Goal: Task Accomplishment & Management: Manage account settings

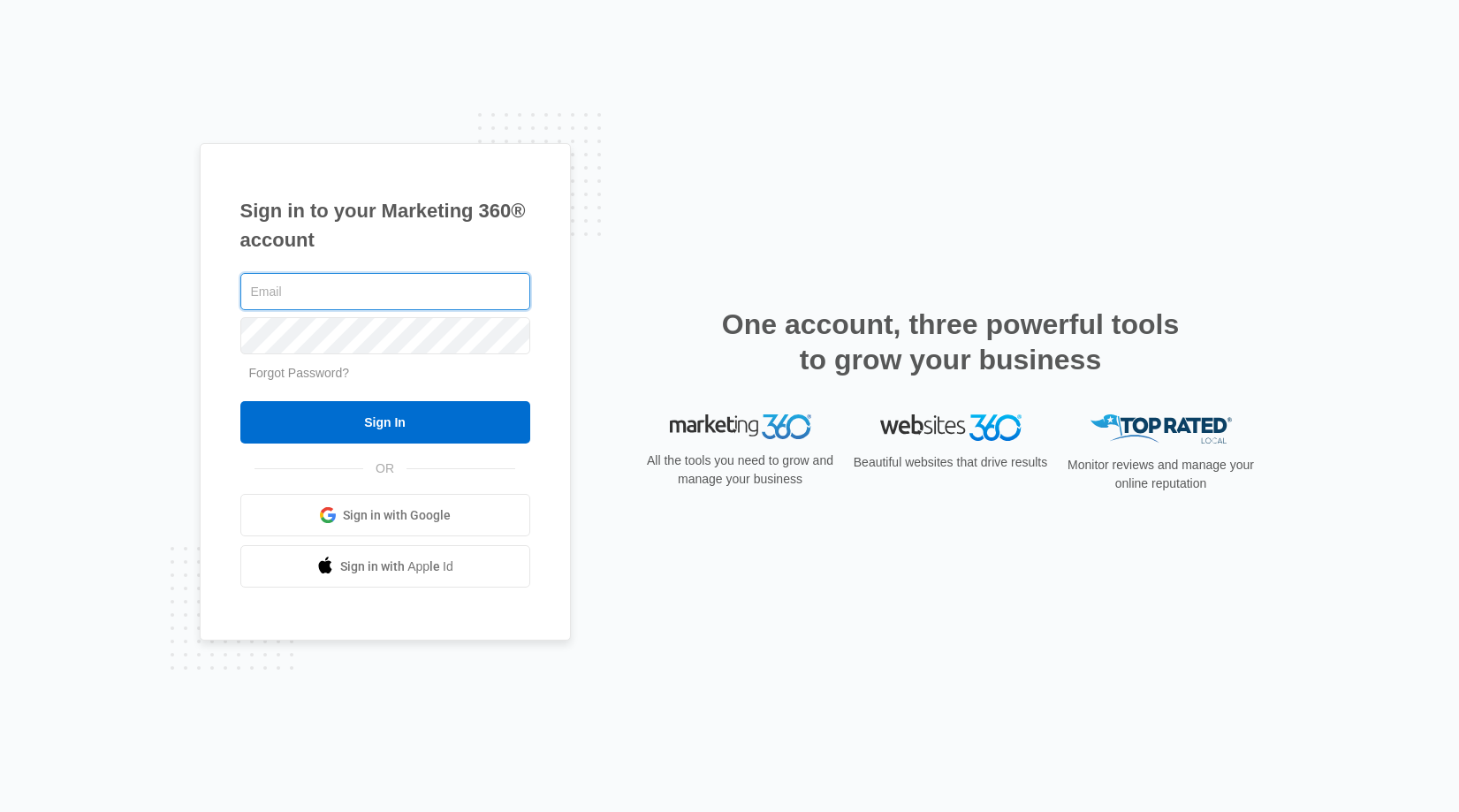
paste input "[EMAIL_ADDRESS][DOMAIN_NAME]"
type input "[EMAIL_ADDRESS][DOMAIN_NAME]"
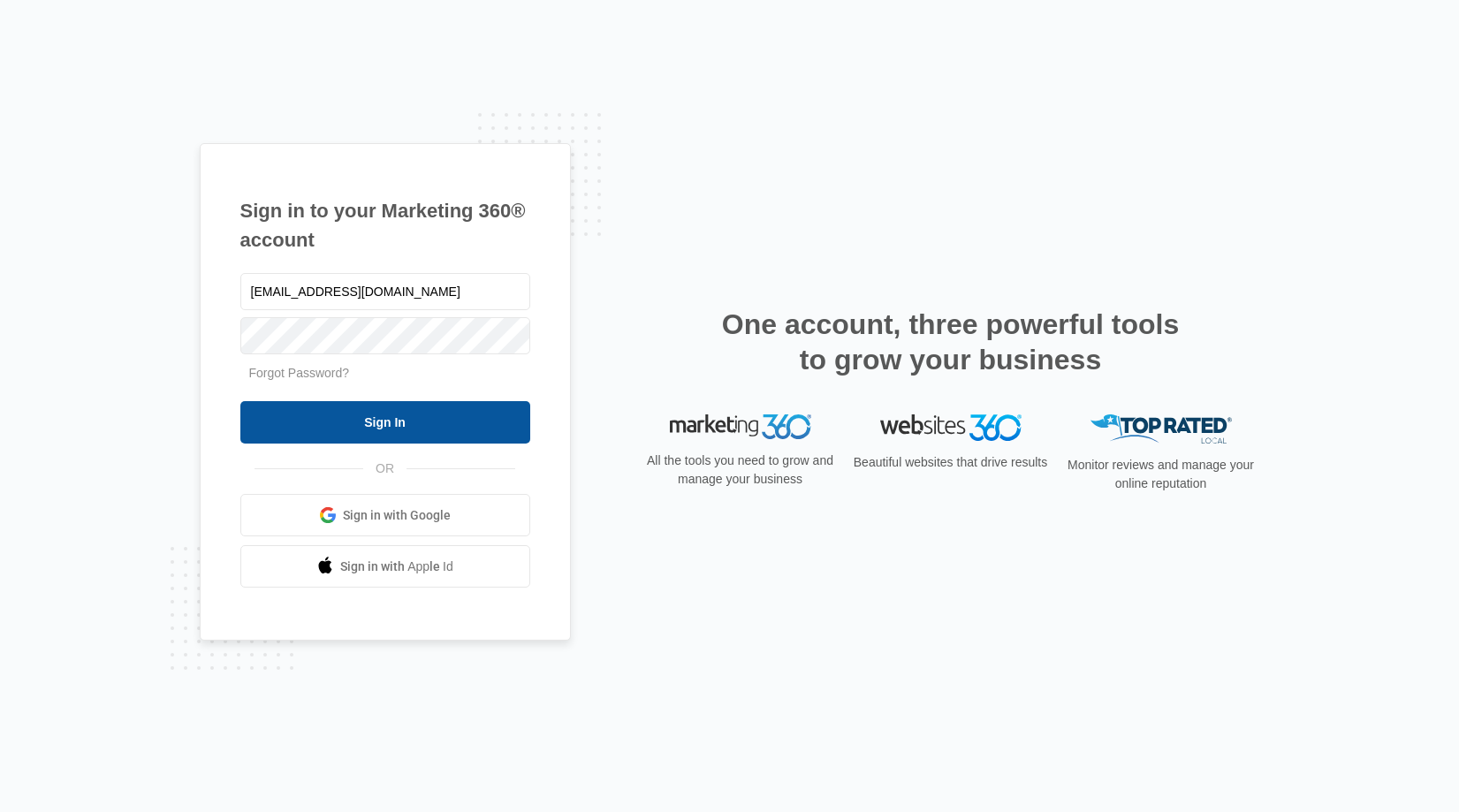
click at [436, 413] on input "Sign In" at bounding box center [385, 422] width 290 height 43
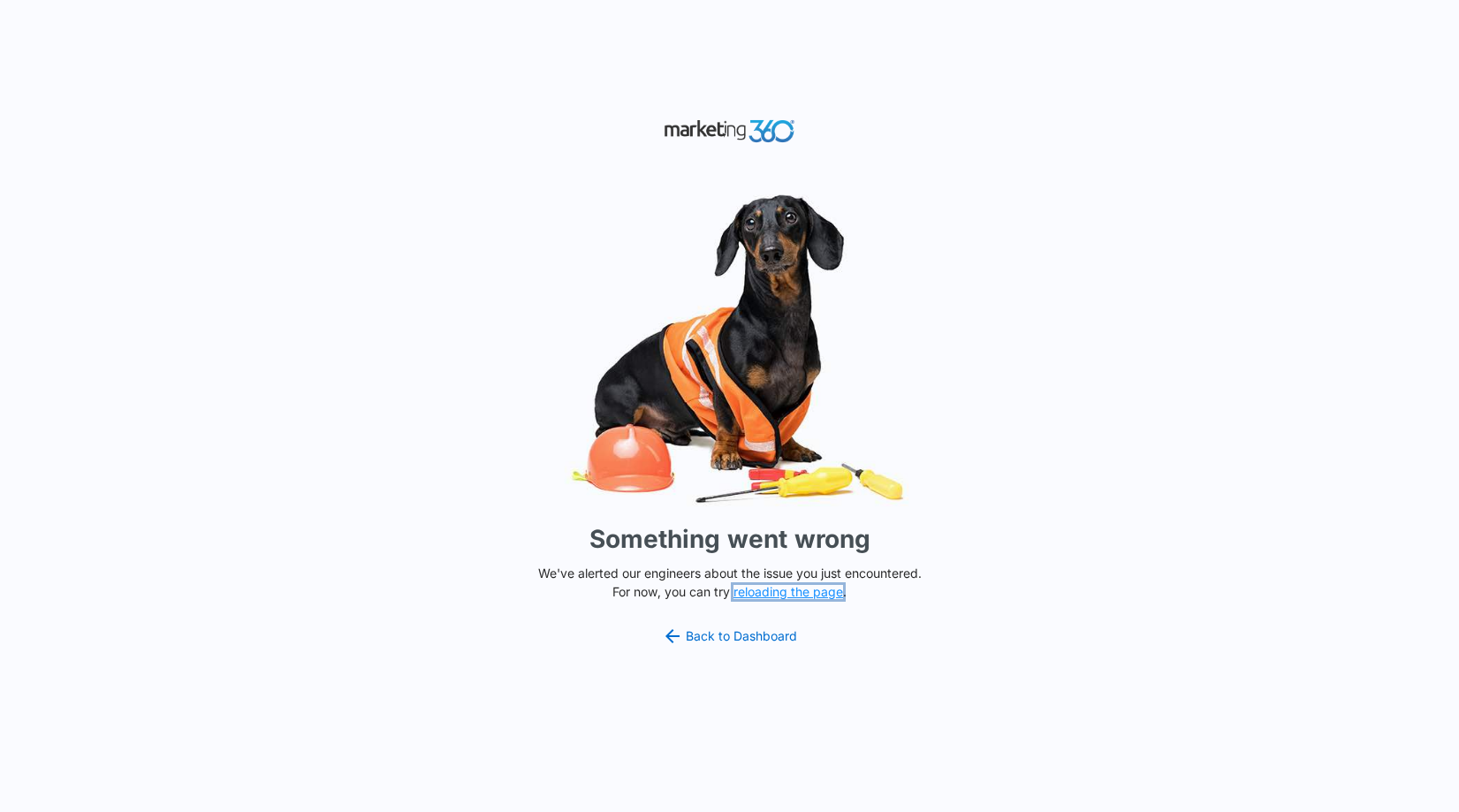
click at [770, 591] on button "reloading the page" at bounding box center [788, 592] width 110 height 14
click at [789, 596] on button "reloading the page" at bounding box center [788, 592] width 110 height 14
click at [788, 589] on button "reloading the page" at bounding box center [788, 592] width 110 height 14
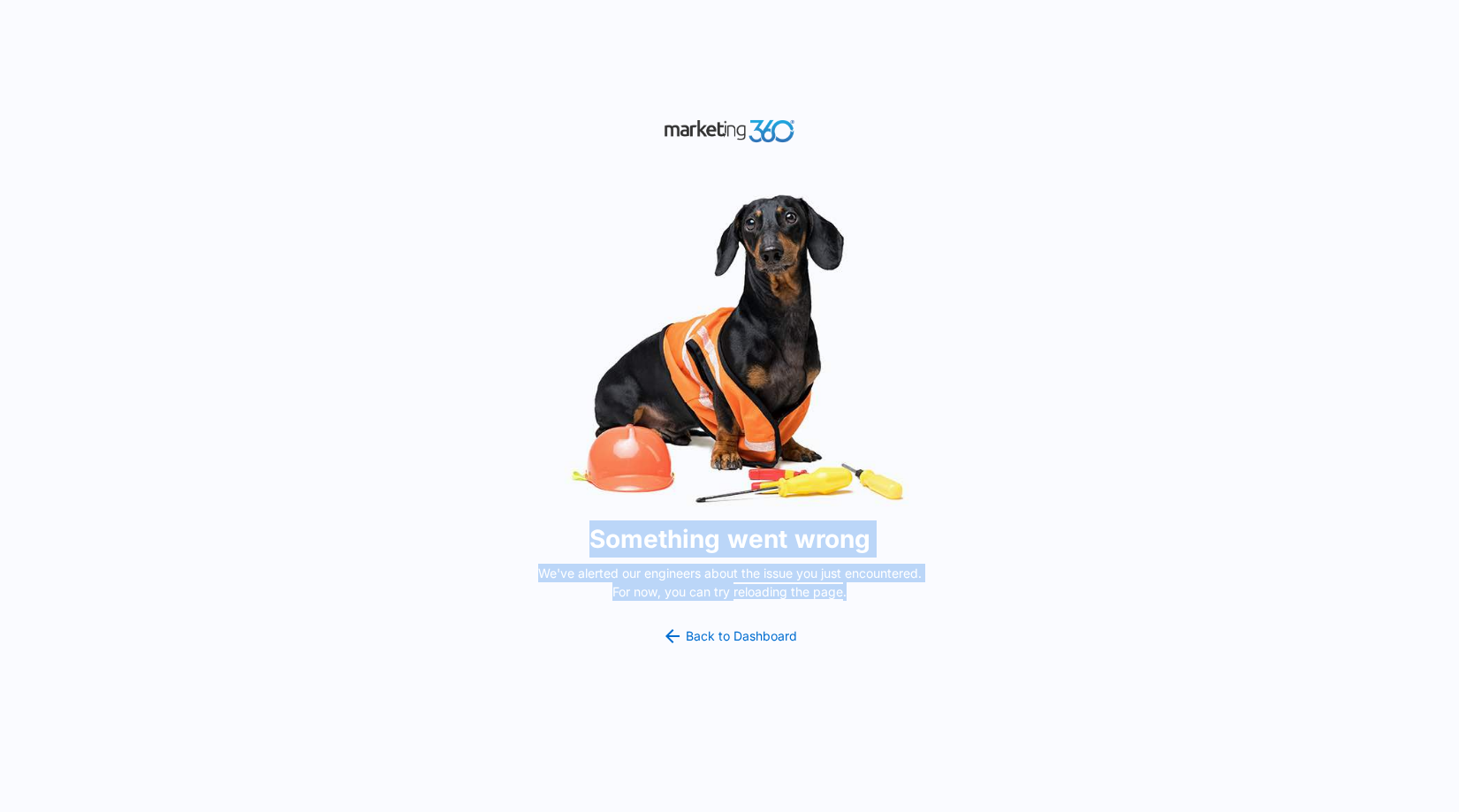
drag, startPoint x: 581, startPoint y: 539, endPoint x: 882, endPoint y: 585, distance: 304.5
click at [882, 585] on div "Something went wrong We've alerted our engineers about the issue you just encou…" at bounding box center [730, 406] width 1459 height 812
